Goal: Transaction & Acquisition: Purchase product/service

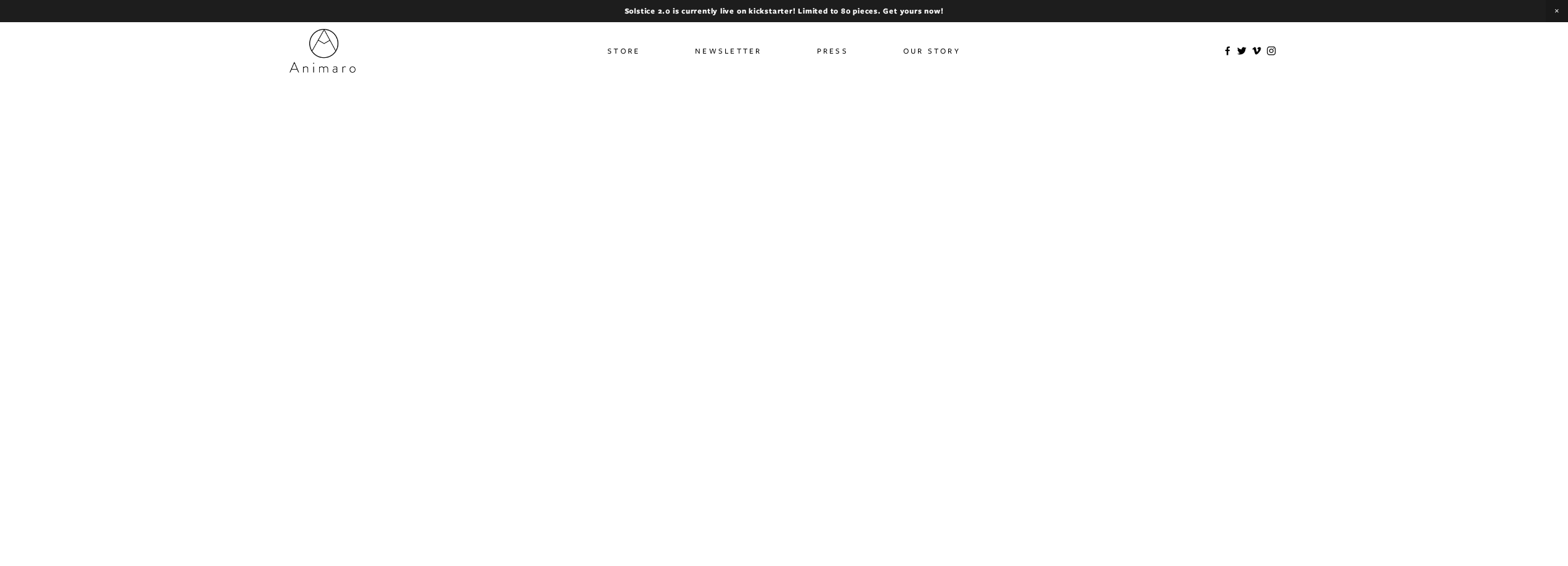
click at [886, 378] on div at bounding box center [784, 403] width 989 height 556
click at [944, 361] on div at bounding box center [784, 403] width 989 height 556
click at [623, 54] on link "Store" at bounding box center [623, 50] width 33 height 18
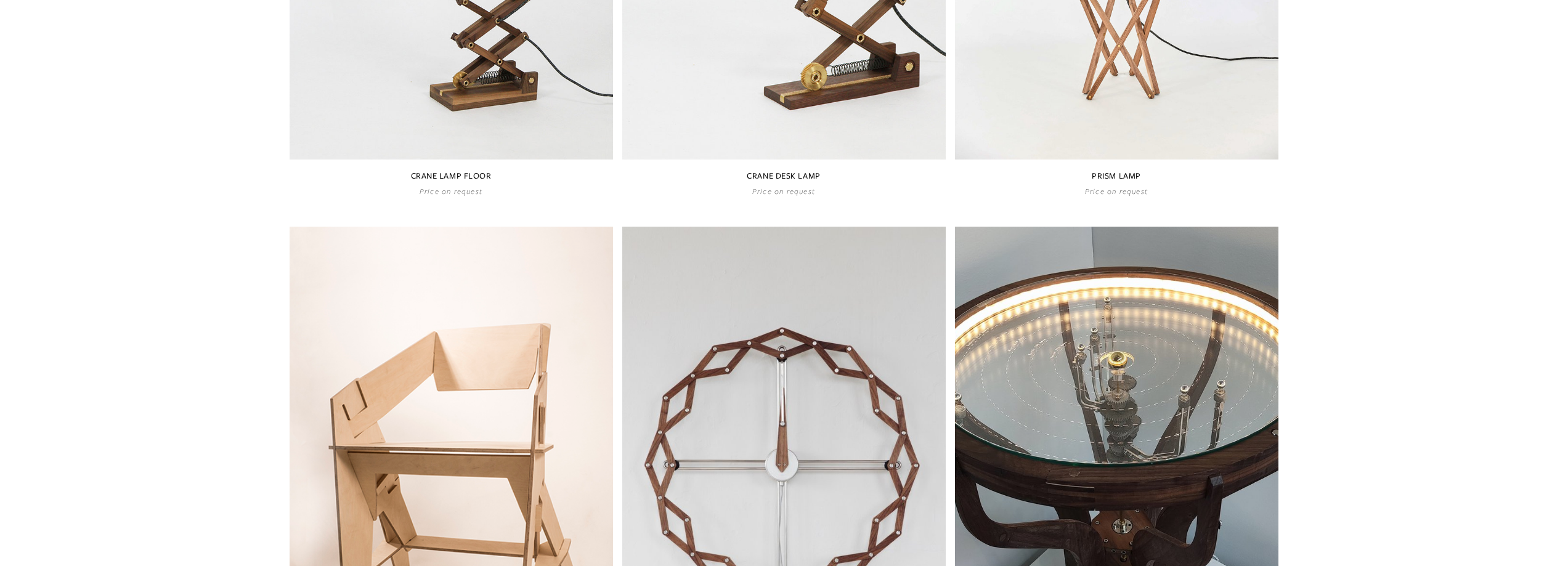
scroll to position [739, 0]
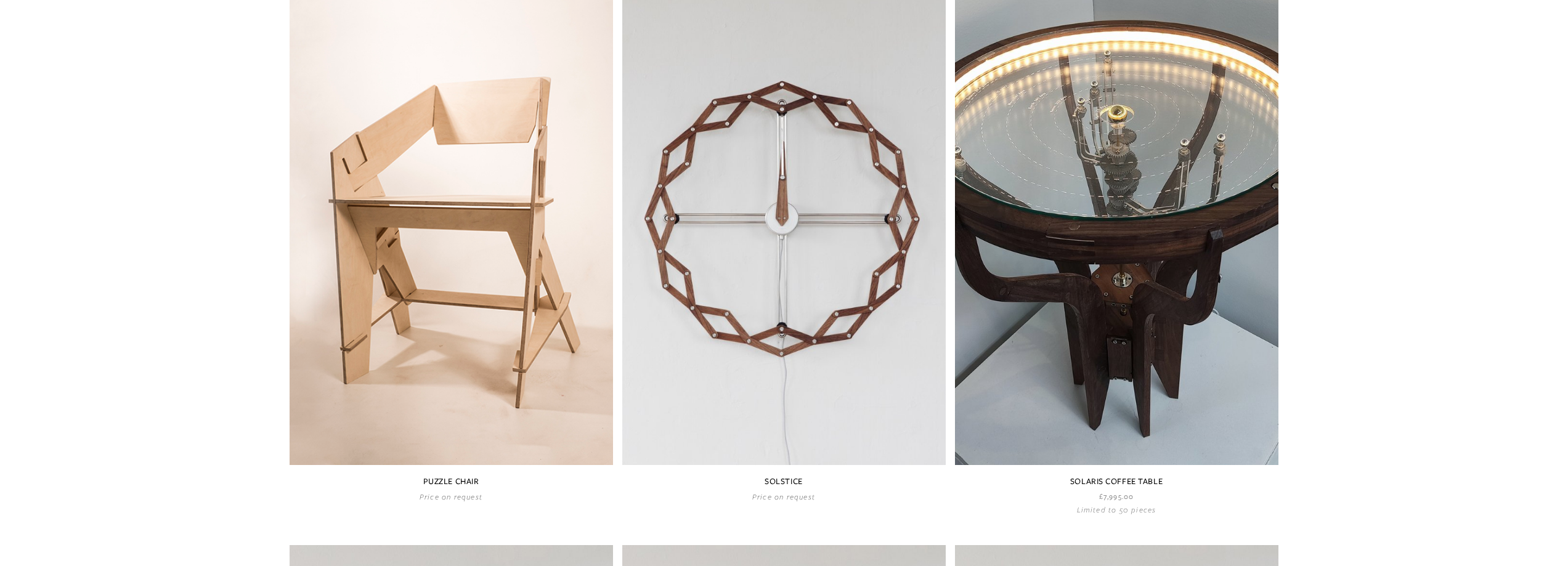
click at [784, 181] on link at bounding box center [784, 240] width 323 height 522
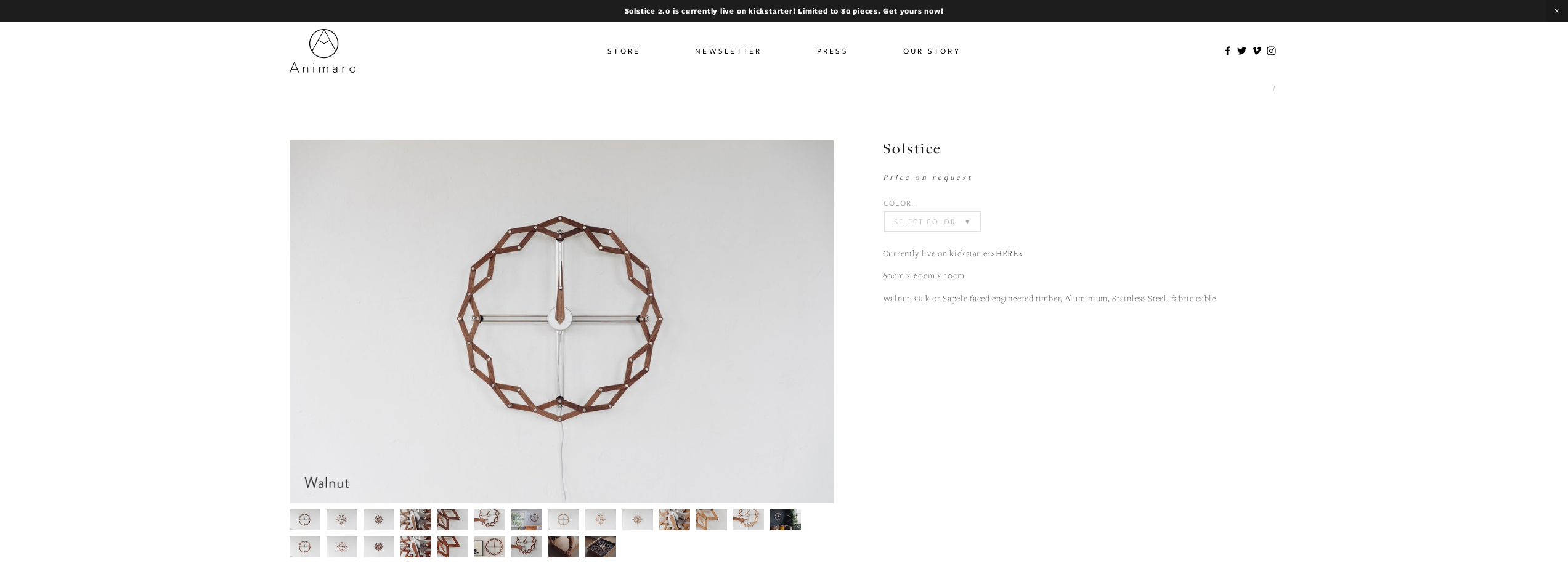
click at [944, 224] on select "Select Color Walnut Sapele Oak" at bounding box center [932, 221] width 95 height 18
select select "Walnut"
click at [885, 212] on select "Select Color Walnut (Sold Out) Sapele (Sold Out) Oak (Sold Out)" at bounding box center [932, 221] width 95 height 18
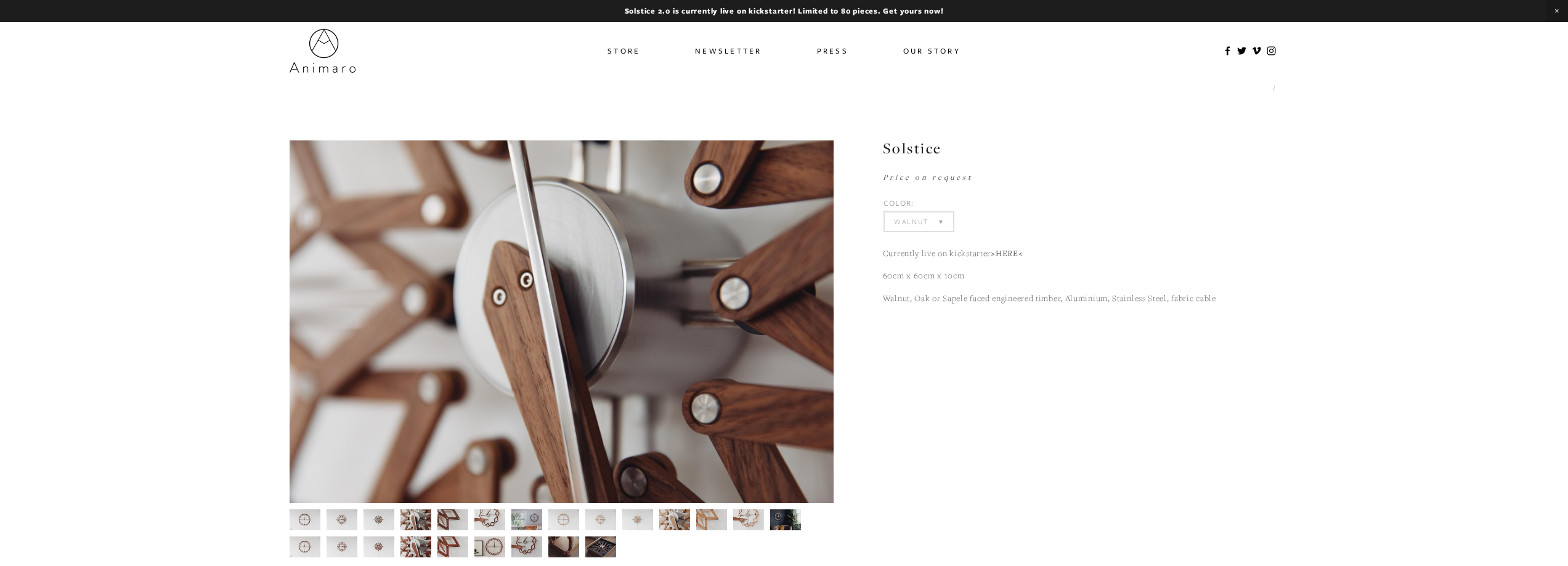
click at [370, 523] on img at bounding box center [378, 519] width 32 height 21
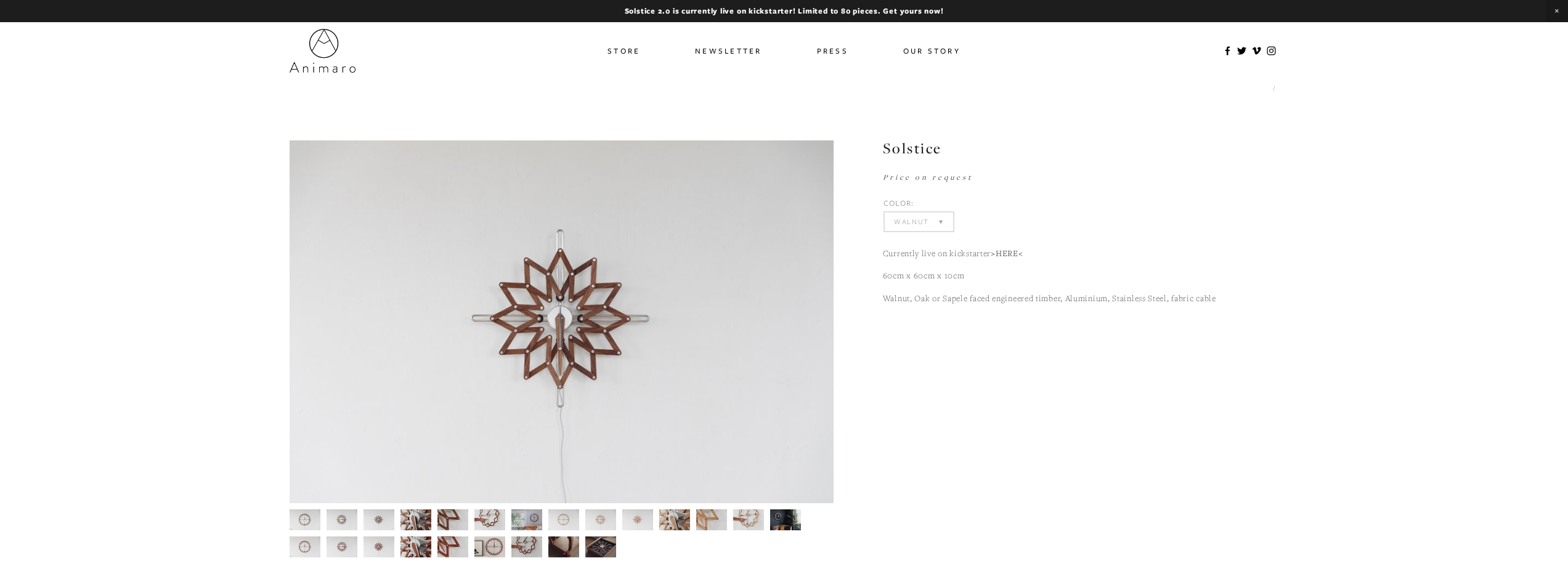
click at [529, 516] on img at bounding box center [526, 519] width 32 height 21
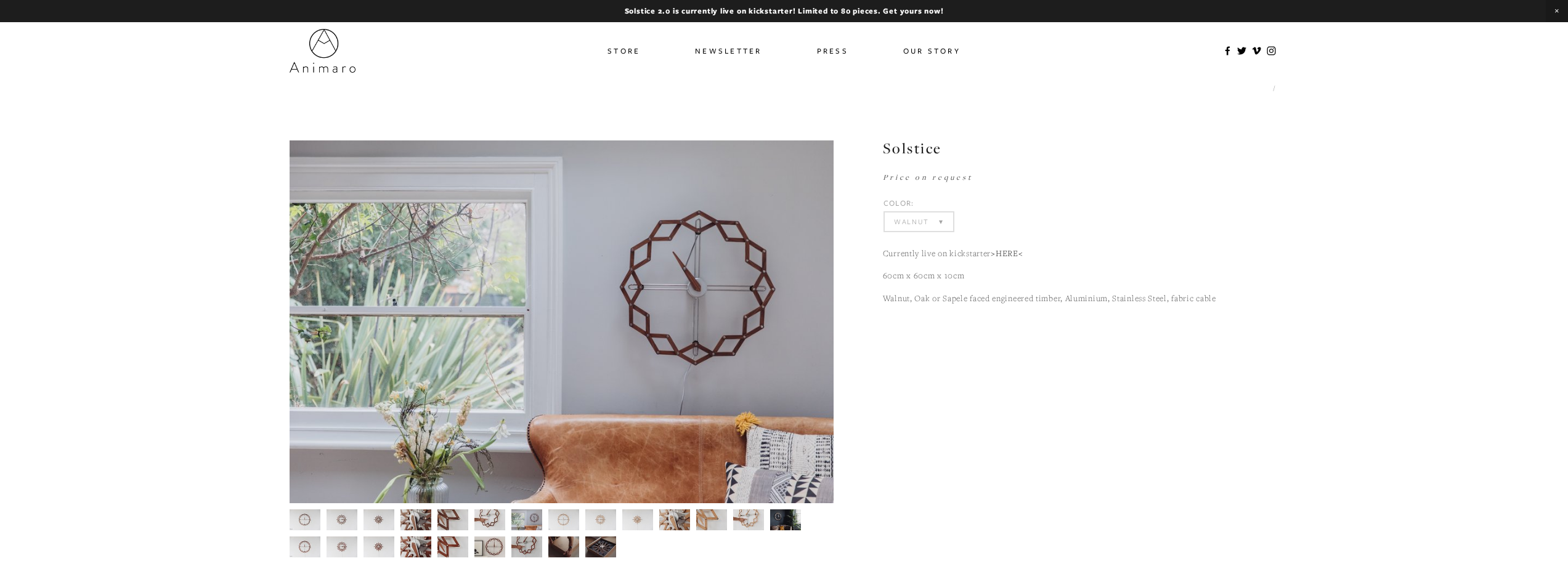
click at [600, 523] on img at bounding box center [601, 519] width 32 height 21
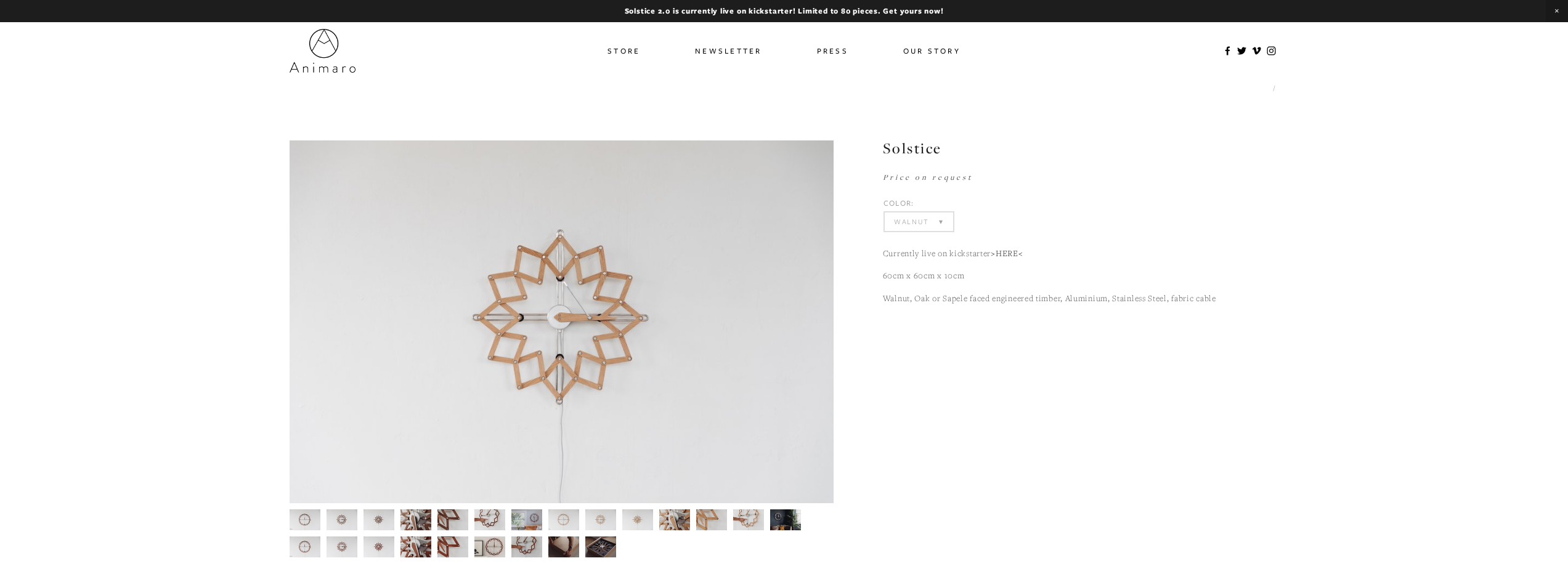
click at [682, 513] on img at bounding box center [674, 519] width 32 height 21
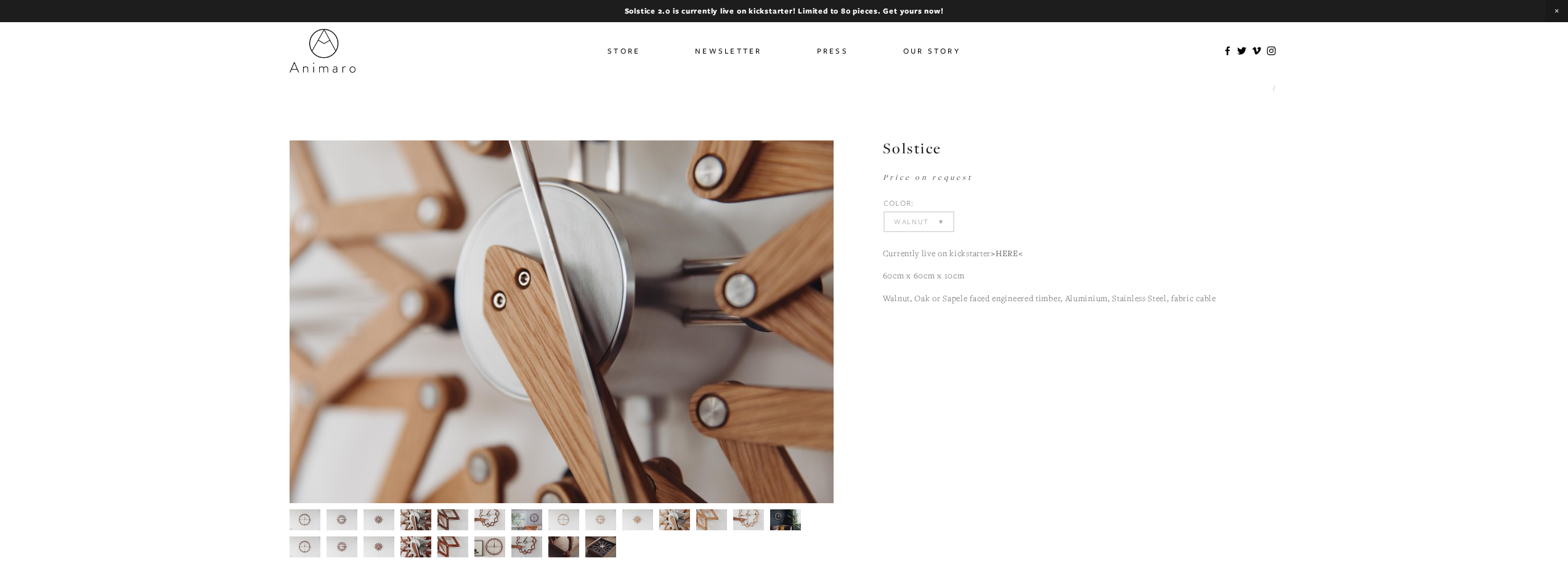
click at [682, 513] on img at bounding box center [674, 519] width 32 height 21
click at [936, 214] on select "Select Color Walnut Sapele Oak" at bounding box center [919, 221] width 69 height 18
click at [885, 212] on select "Select Color Walnut (Sold Out) Sapele (Sold Out) Oak (Sold Out)" at bounding box center [919, 221] width 69 height 18
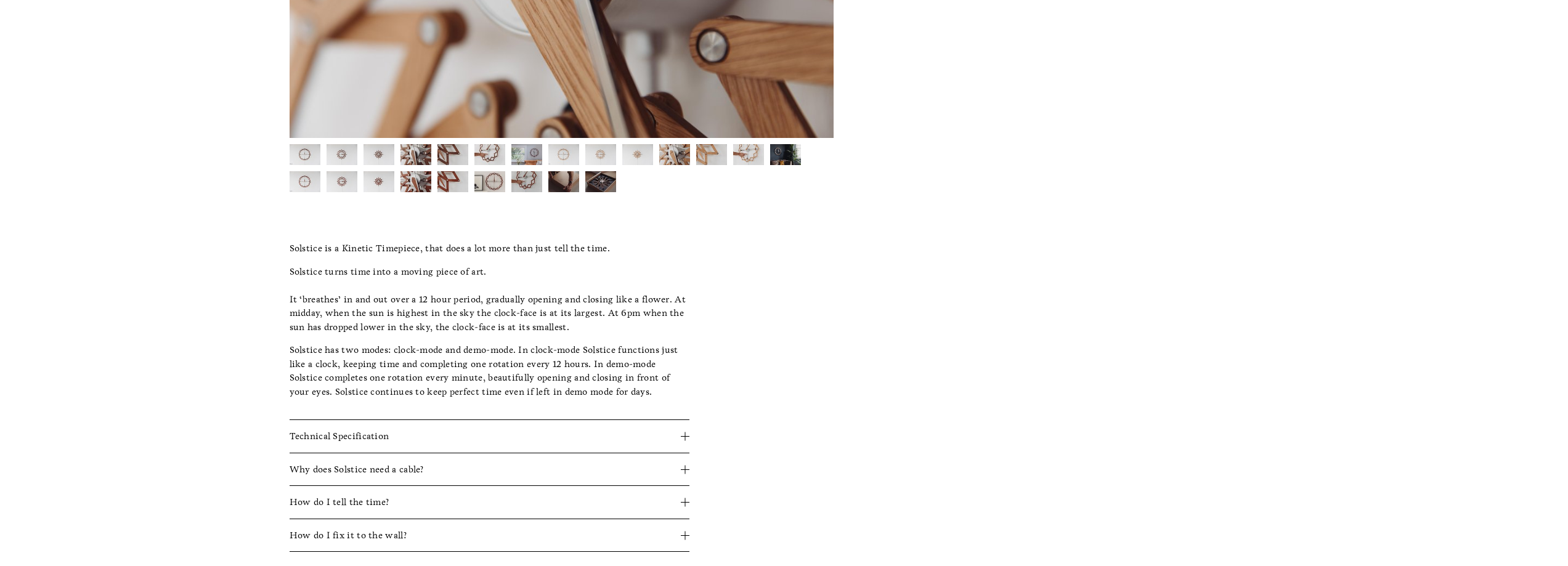
scroll to position [369, 0]
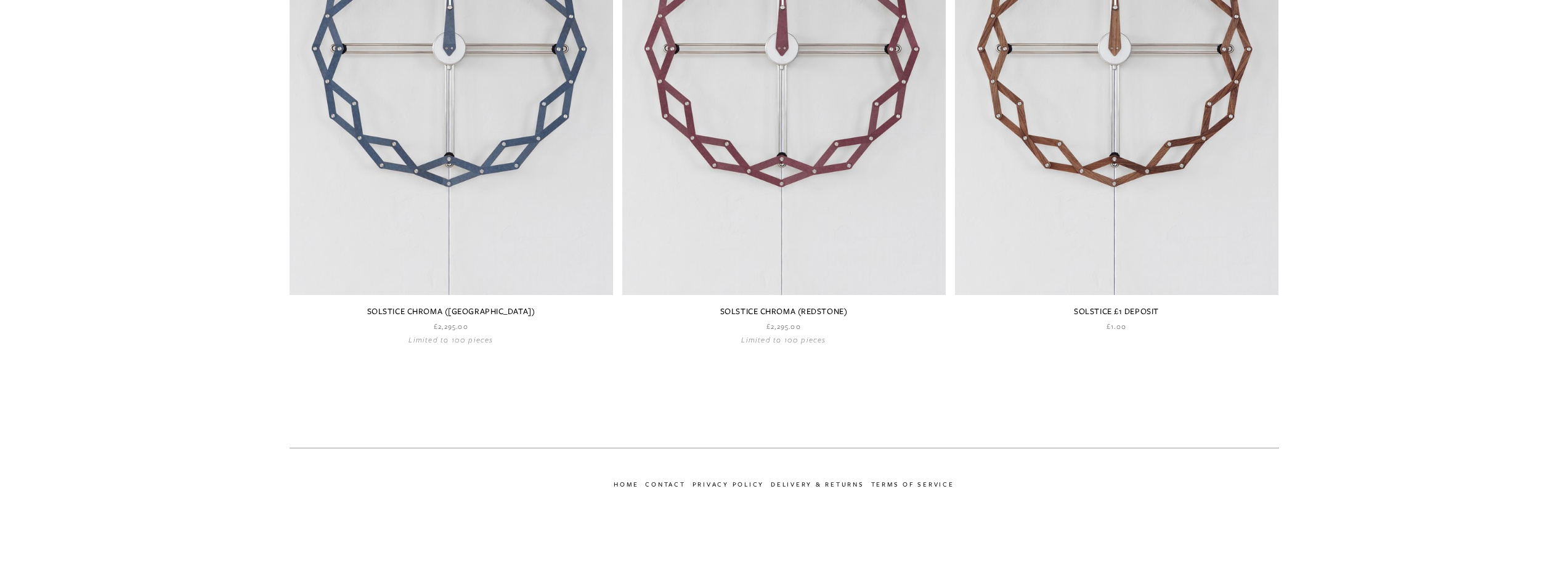
scroll to position [1915, 0]
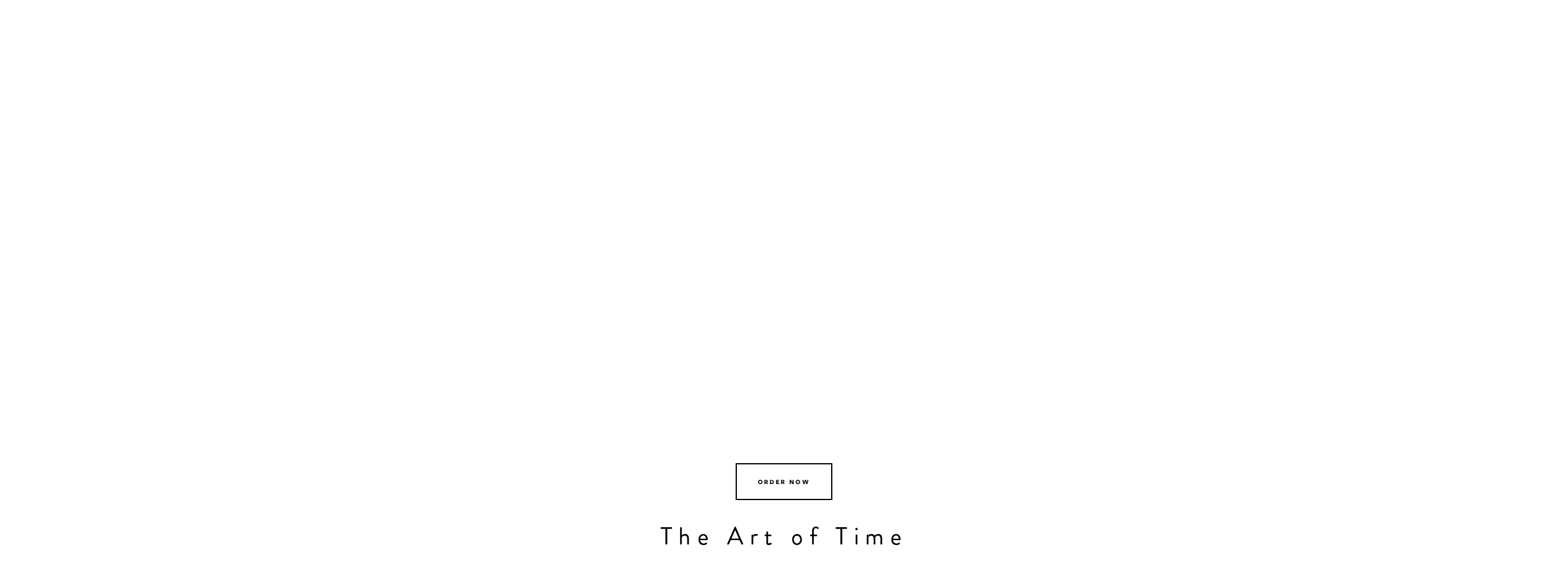
scroll to position [246, 0]
drag, startPoint x: 667, startPoint y: 205, endPoint x: 662, endPoint y: 196, distance: 10.3
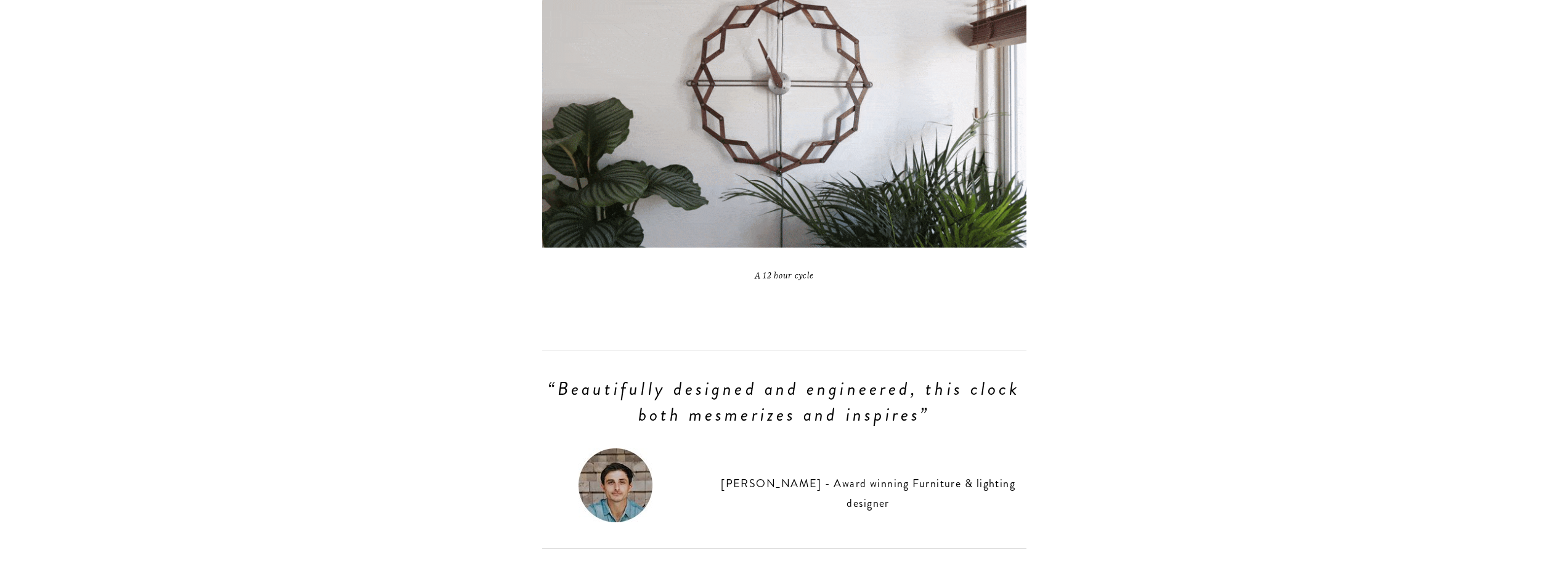
scroll to position [985, 0]
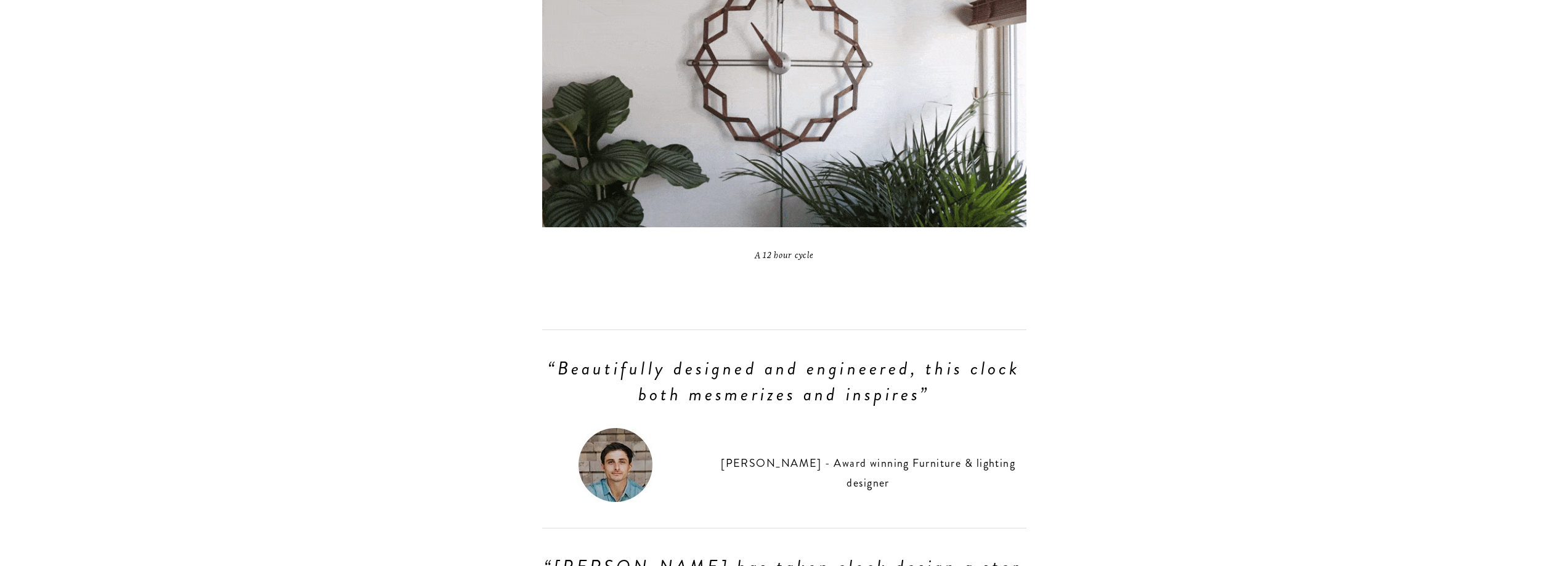
drag, startPoint x: 618, startPoint y: 1, endPoint x: 773, endPoint y: 151, distance: 215.7
